Goal: Communication & Community: Answer question/provide support

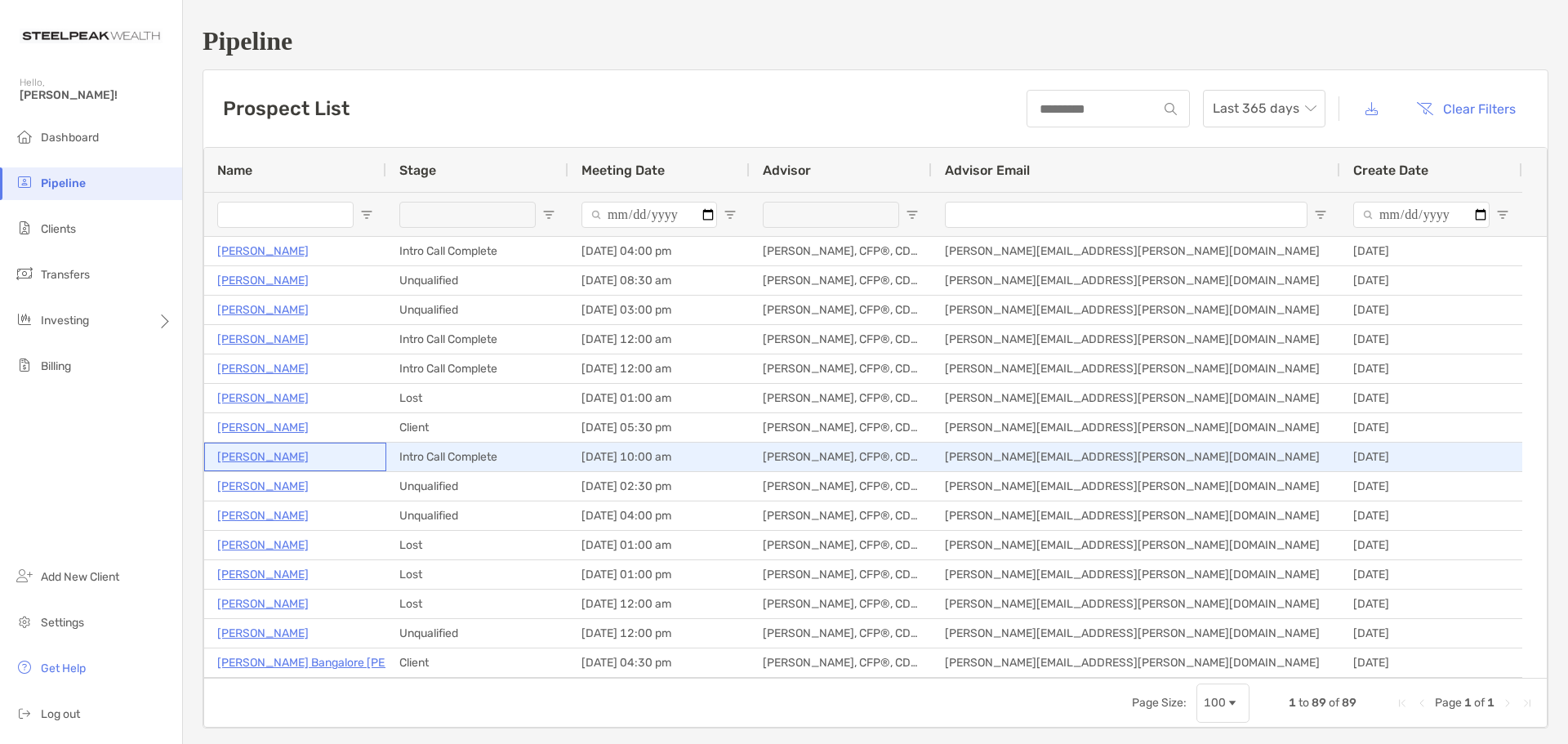
click at [258, 459] on p "[PERSON_NAME]" at bounding box center [263, 456] width 91 height 20
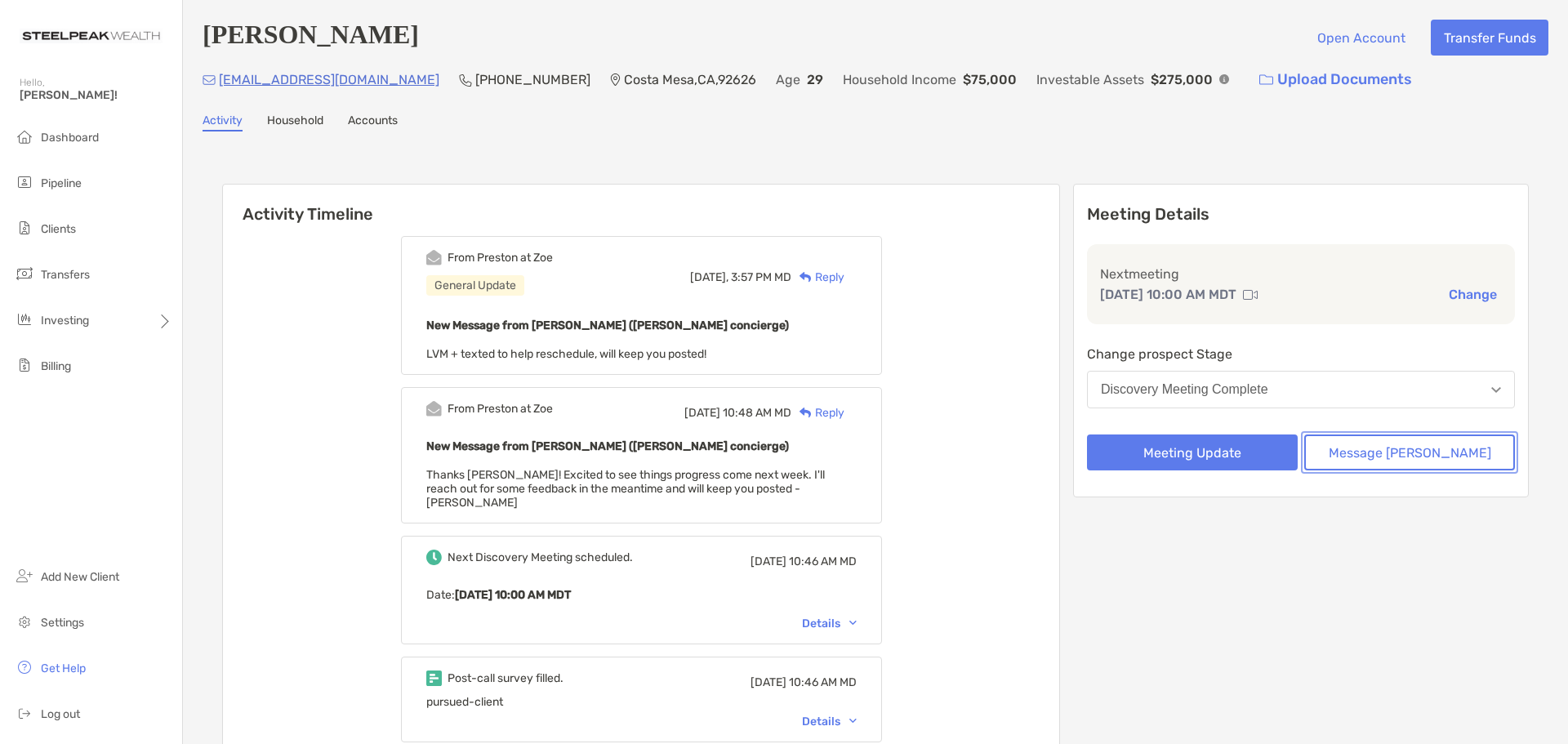
click at [1365, 451] on button "Message [PERSON_NAME]" at bounding box center [1409, 452] width 210 height 36
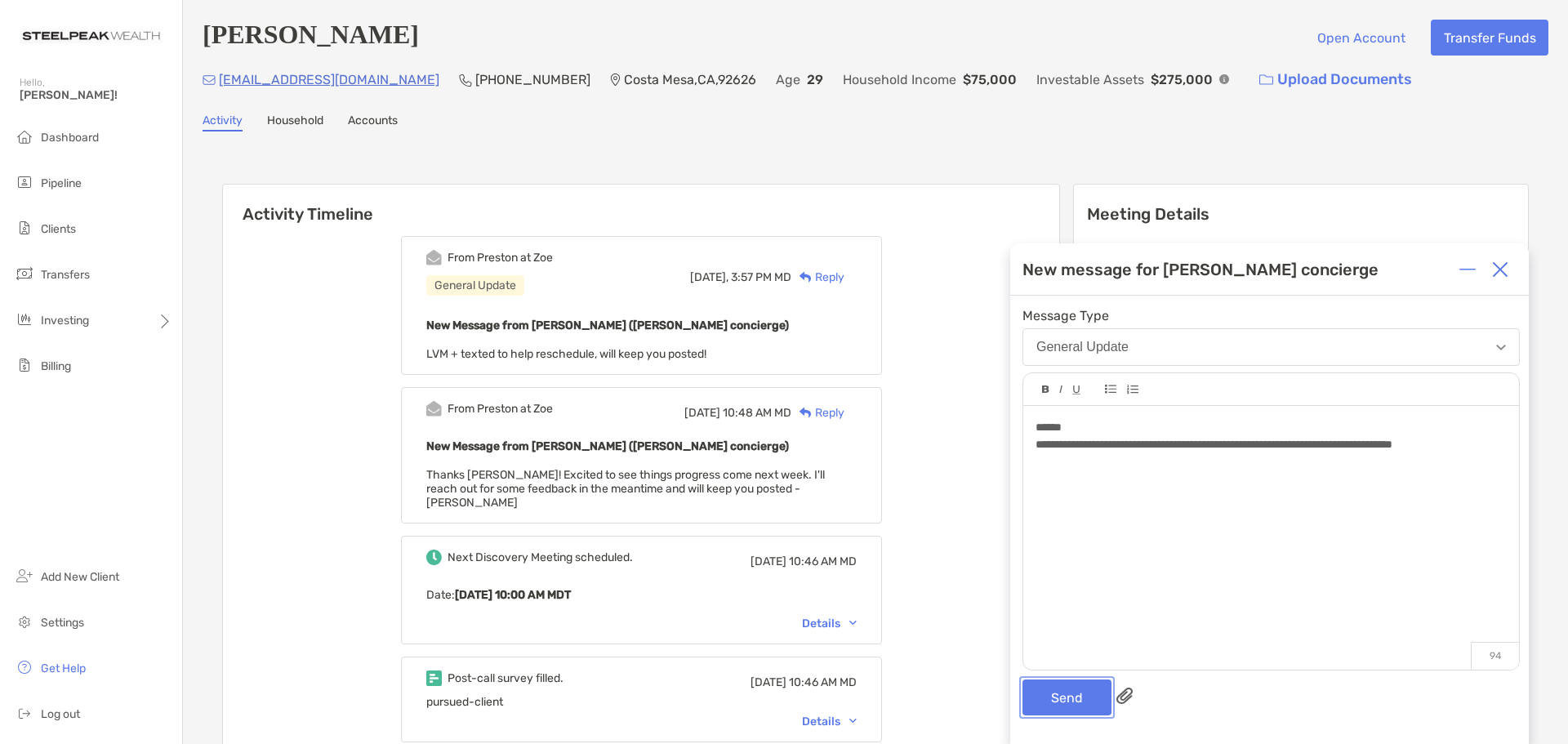
click at [1056, 687] on button "Send" at bounding box center [1066, 697] width 89 height 36
